Goal: Find specific page/section

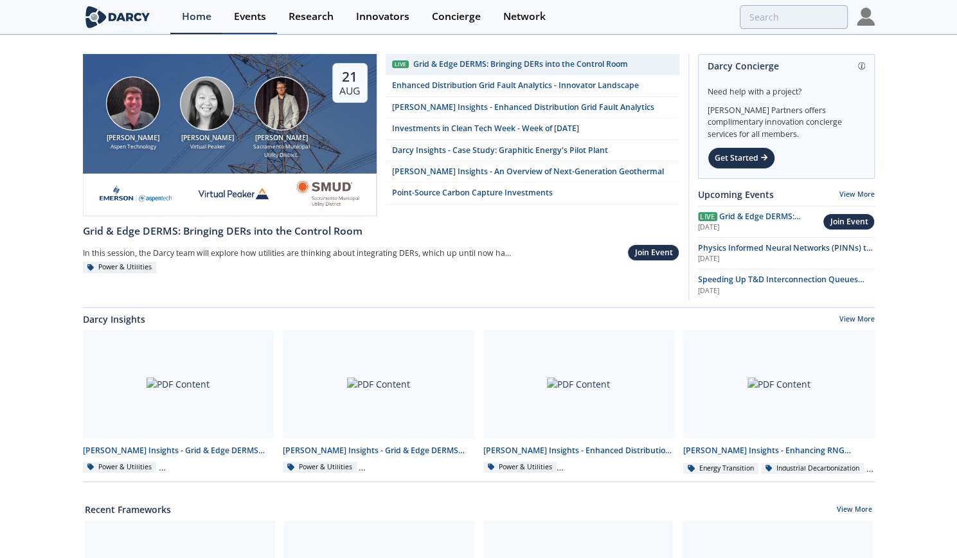
click at [234, 19] on div "Events" at bounding box center [250, 17] width 32 height 10
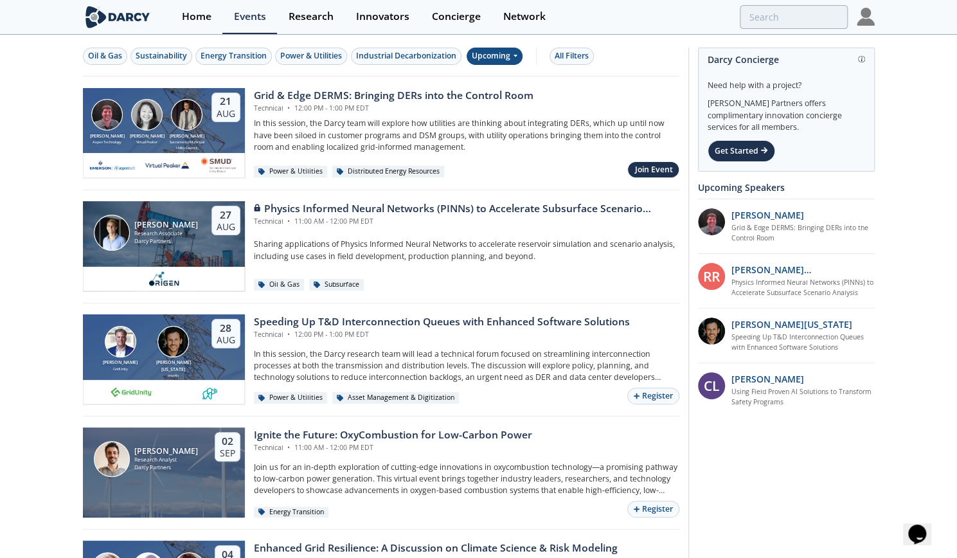
click at [486, 56] on div "Upcoming" at bounding box center [495, 56] width 56 height 17
click at [569, 55] on div "All Filters" at bounding box center [572, 56] width 34 height 12
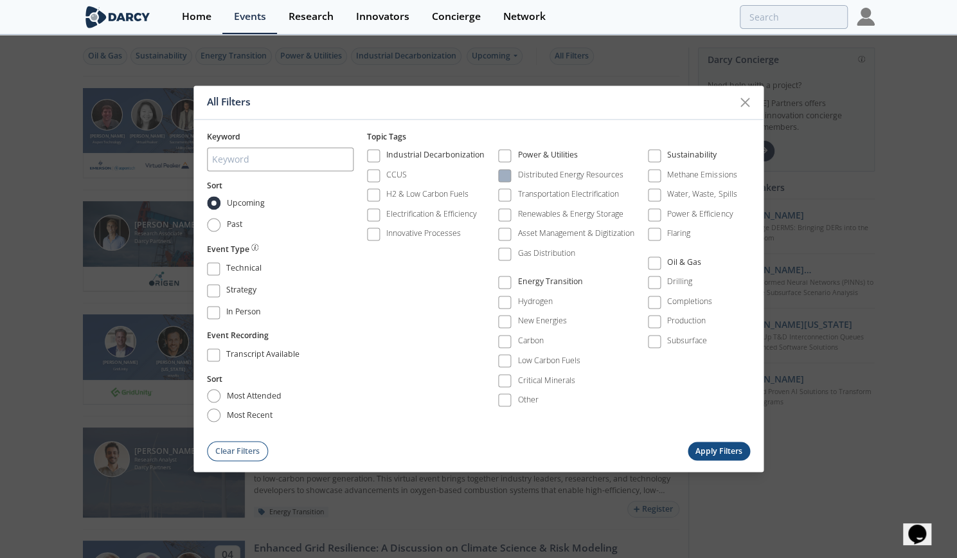
click at [540, 171] on div "Distributed Energy Resources" at bounding box center [570, 175] width 105 height 12
click at [711, 455] on button "Apply Filters" at bounding box center [719, 451] width 63 height 19
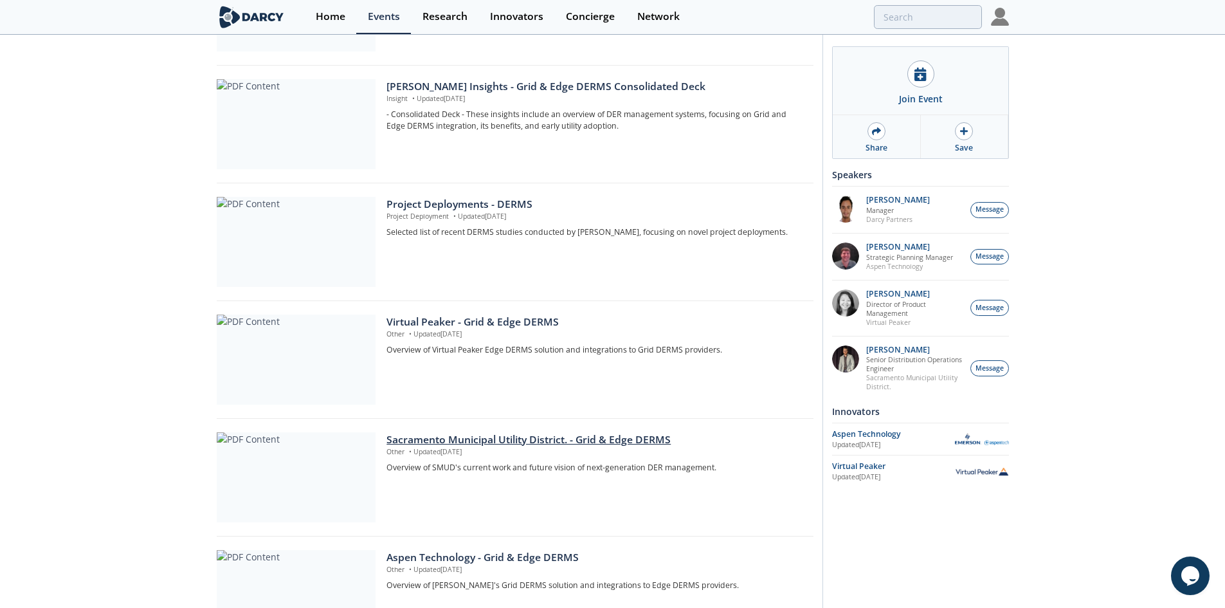
scroll to position [444, 0]
